Goal: Information Seeking & Learning: Learn about a topic

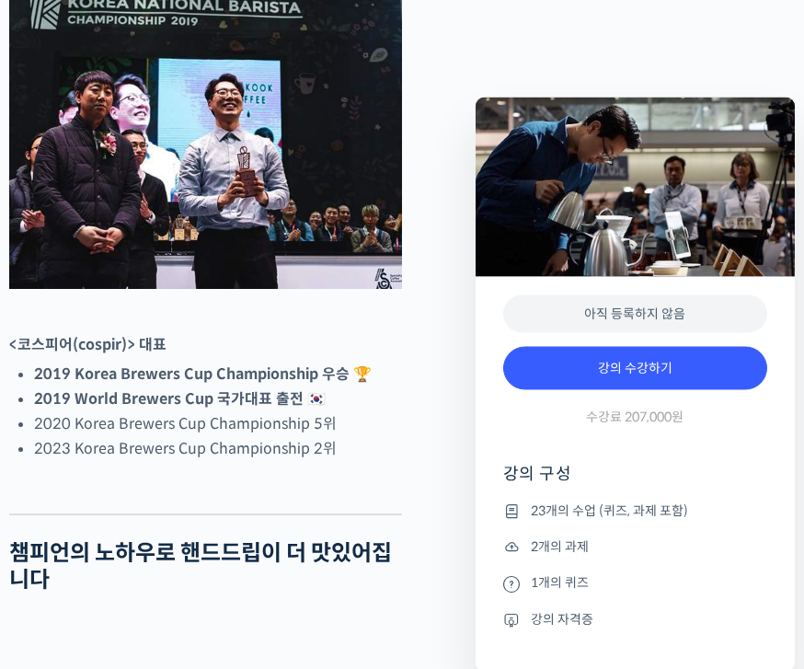
scroll to position [742, 0]
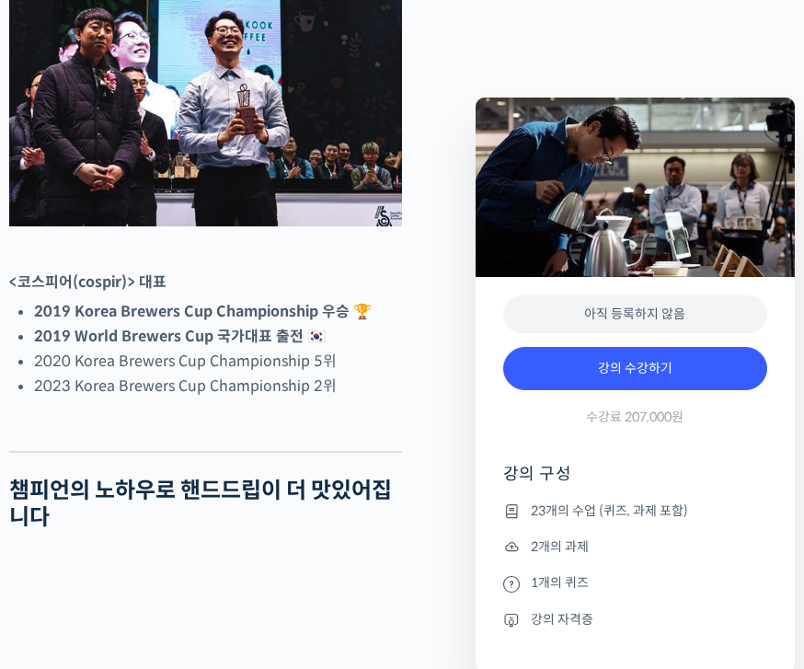
click at [613, 375] on link "강의 수강하기" at bounding box center [635, 369] width 264 height 44
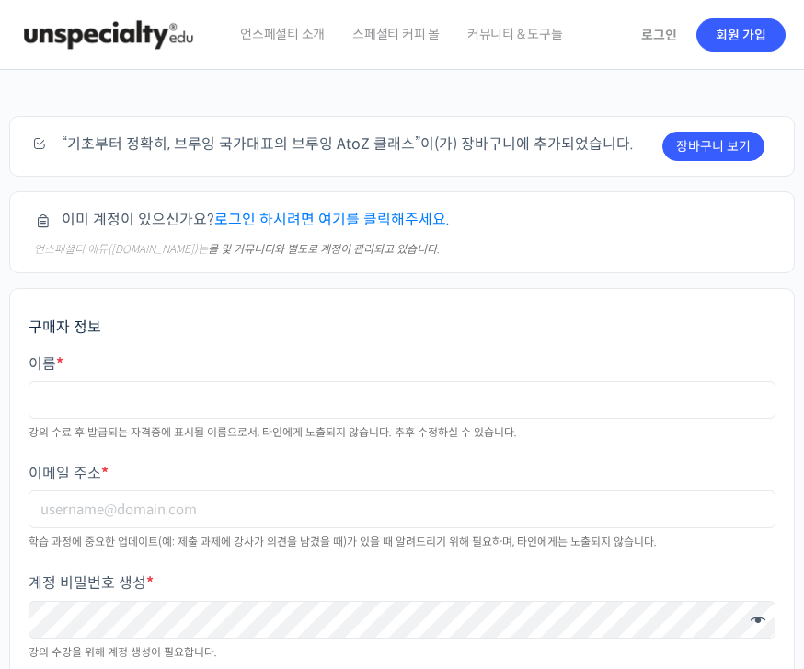
click at [643, 34] on link "로그인" at bounding box center [659, 35] width 58 height 42
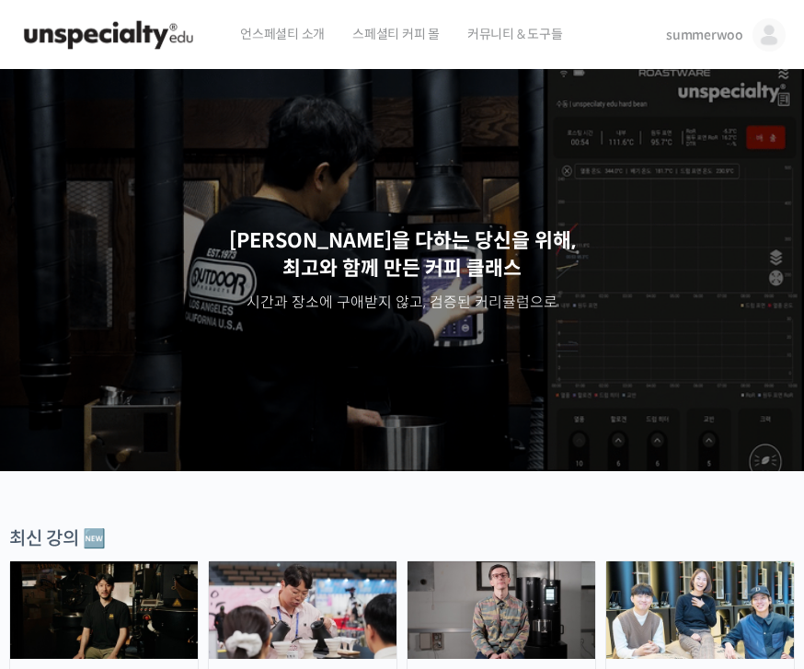
click at [767, 39] on img at bounding box center [769, 34] width 33 height 33
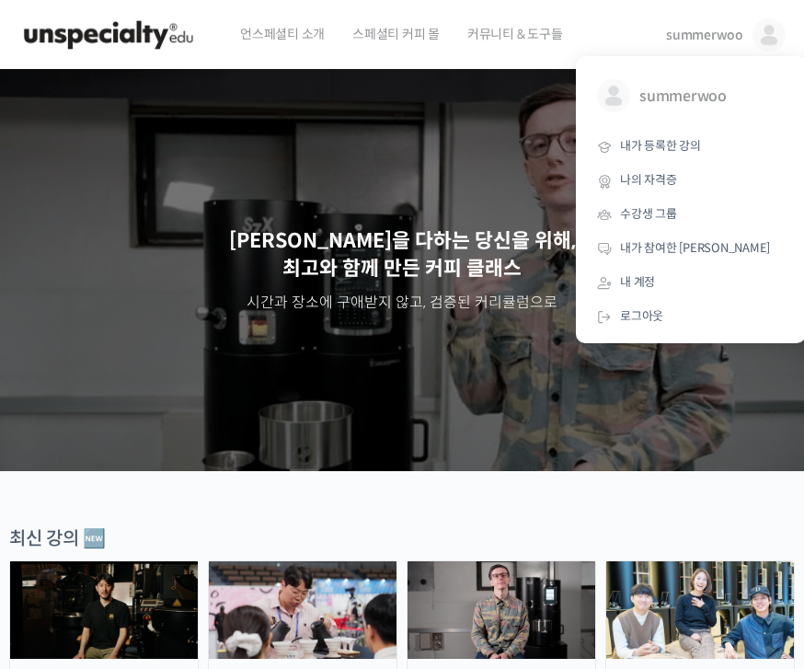
click at [726, 147] on link "내가 등록한 강의" at bounding box center [690, 147] width 215 height 34
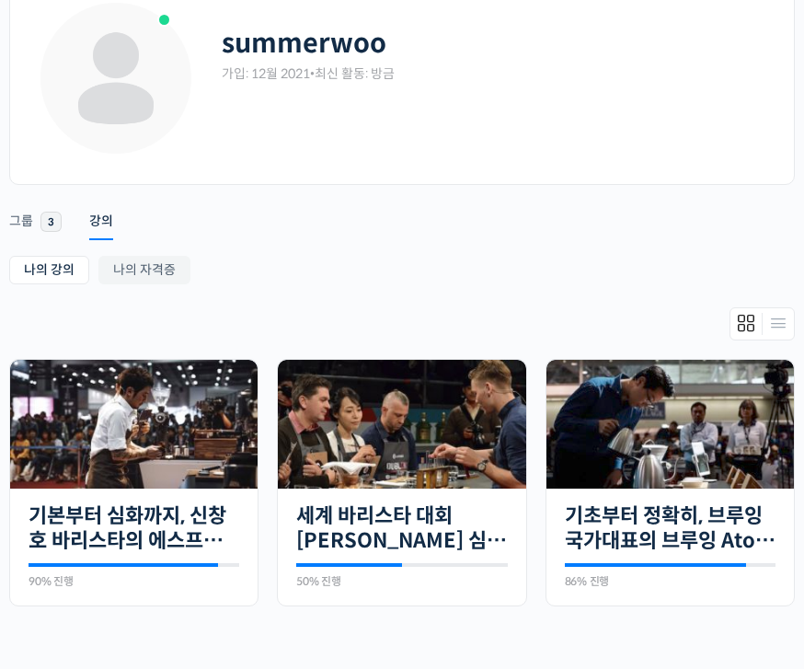
scroll to position [269, 0]
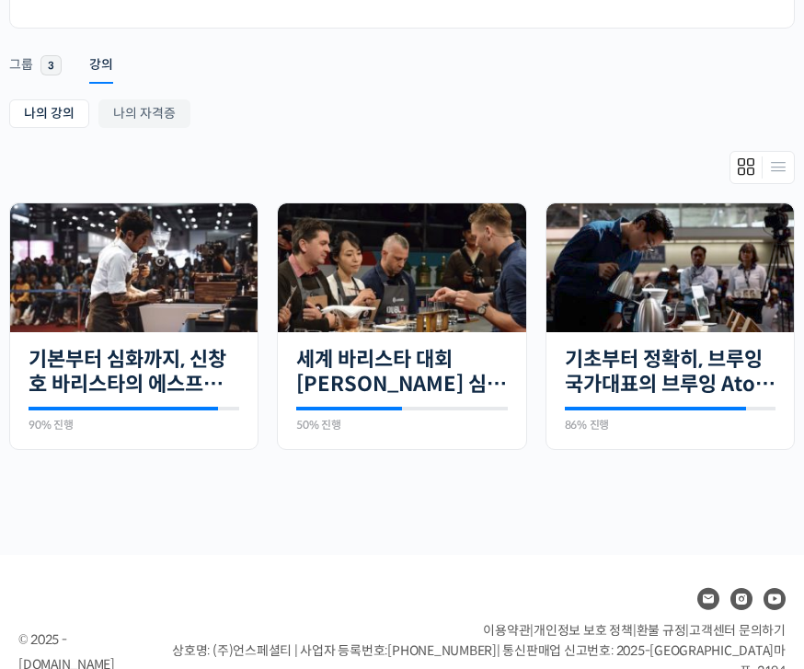
click at [724, 263] on img at bounding box center [669, 267] width 247 height 129
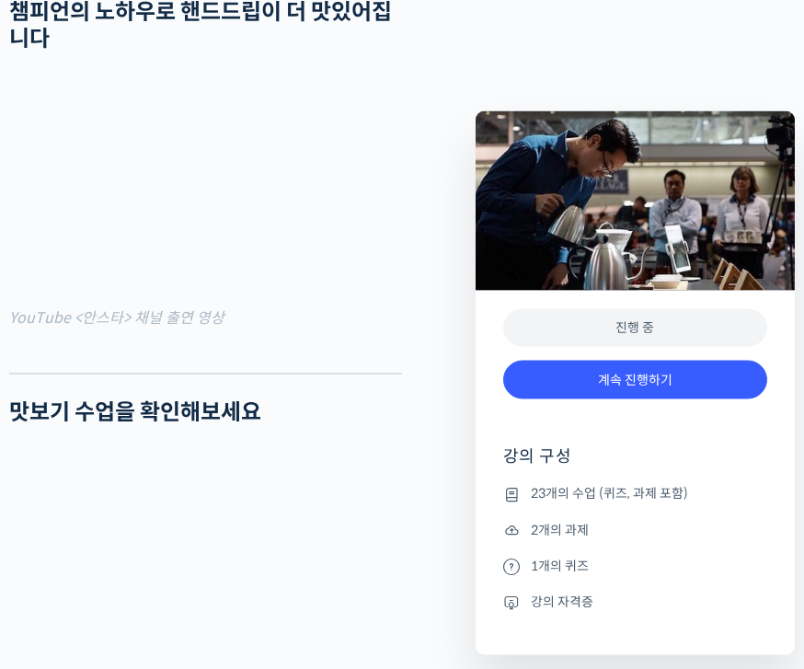
scroll to position [1267, 0]
click at [712, 383] on link "계속 진행하기" at bounding box center [635, 381] width 264 height 40
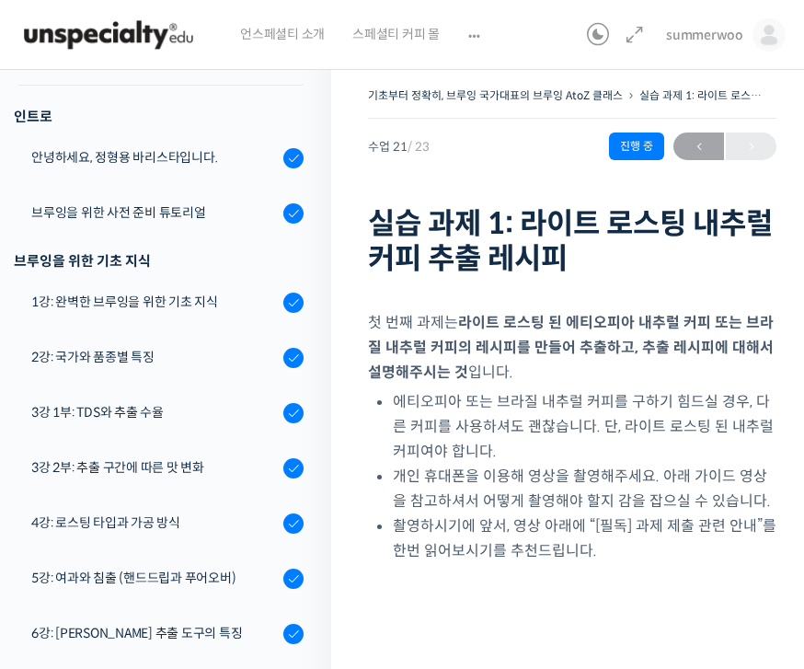
scroll to position [179, 0]
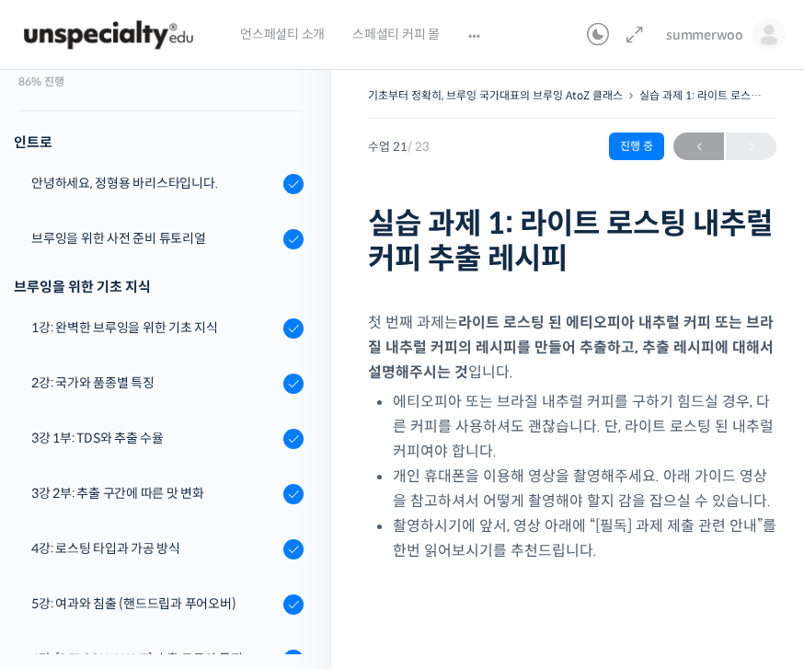
click at [169, 387] on div "2강: 국가와 품종별 특징" at bounding box center [154, 383] width 247 height 20
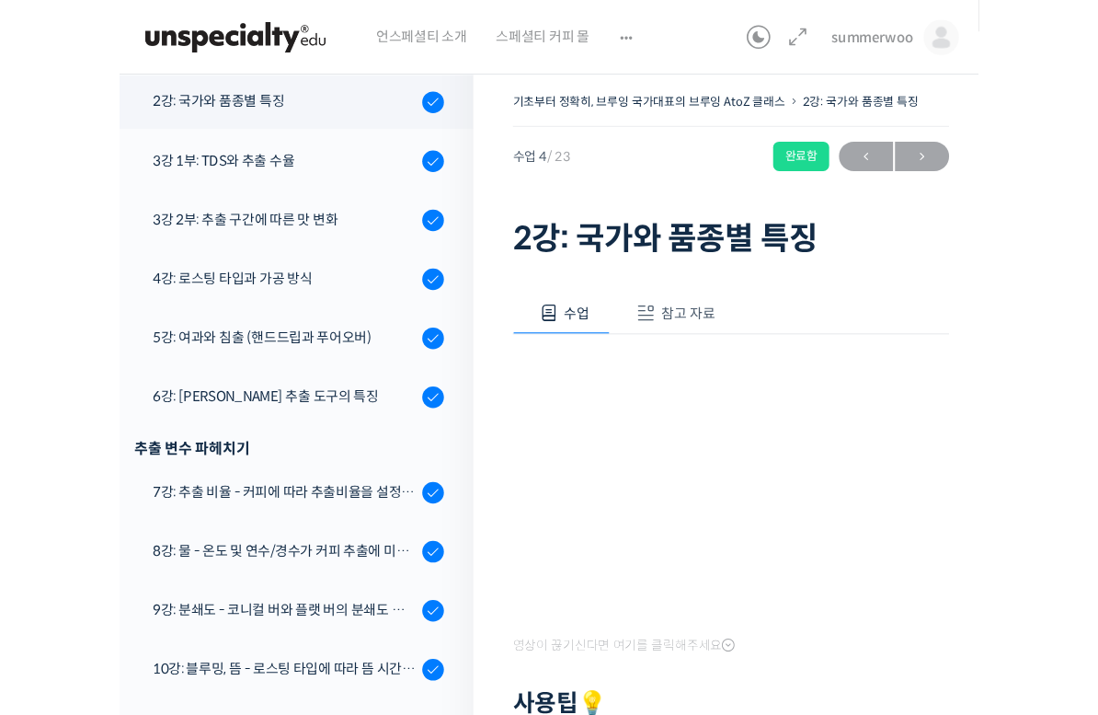
scroll to position [22, 0]
